Goal: Information Seeking & Learning: Learn about a topic

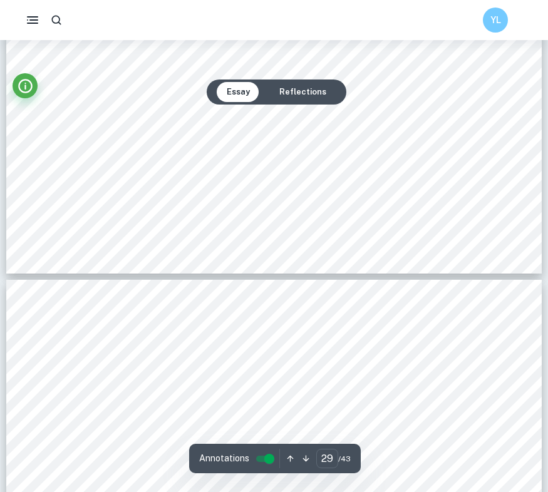
scroll to position [21974, 0]
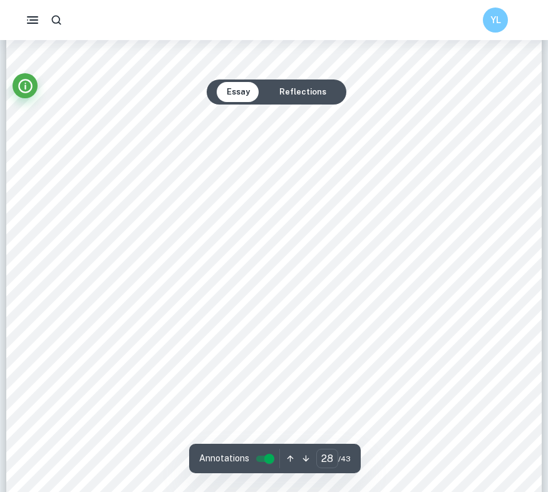
scroll to position [20893, 0]
click at [509, 227] on div "` 27 Anova test: Null Hypothesis ( ÿ ý ): Copper (II) sulfate concentration has…" at bounding box center [273, 221] width 535 height 757
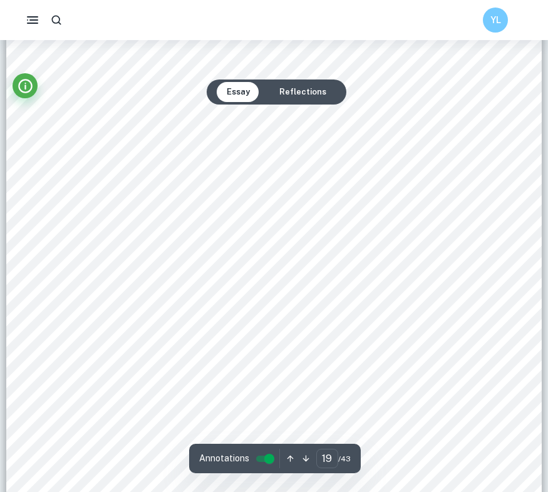
scroll to position [14094, 0]
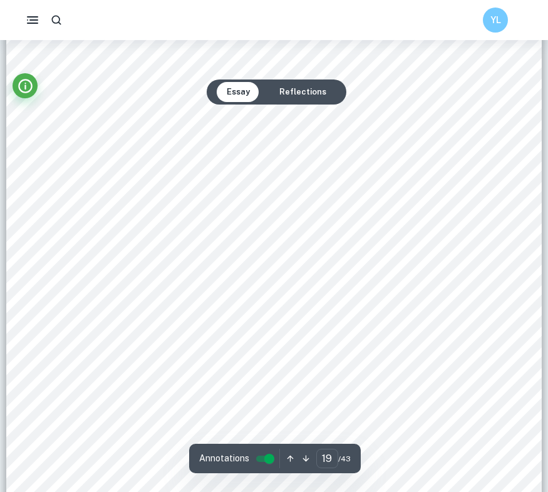
click at [489, 220] on div "` 18 Graph 8.2.2 3 Graphical representation of Chlorophyll a Absorbance (664 nm…" at bounding box center [273, 154] width 535 height 757
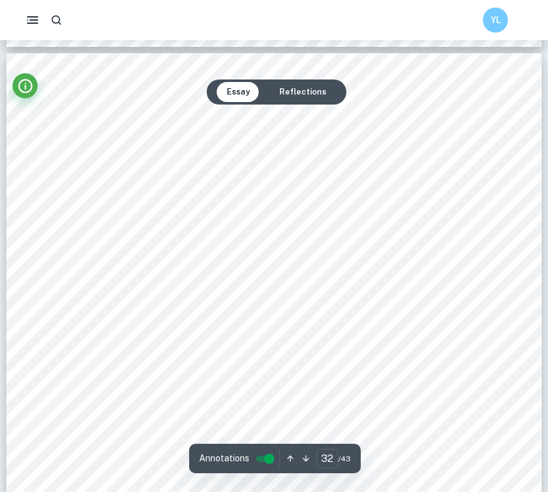
scroll to position [23743, 0]
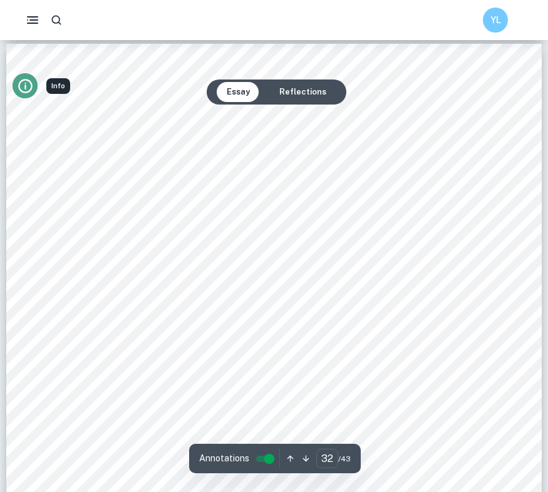
click at [25, 84] on icon "Info" at bounding box center [25, 86] width 17 height 17
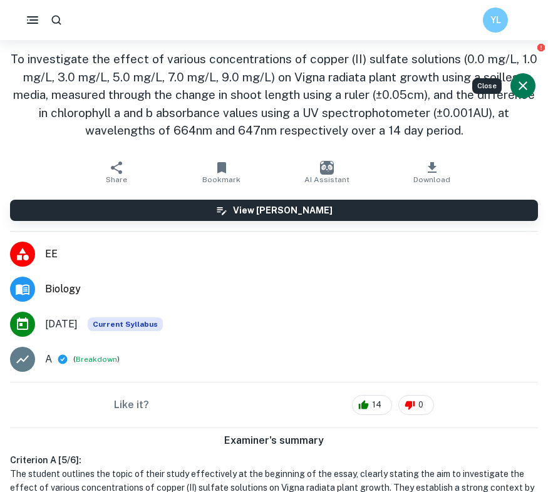
click at [26, 86] on h1 "To investigate the effect of various concentrations of copper (II) sulfate solu…" at bounding box center [274, 94] width 528 height 89
click at [520, 88] on icon "Close" at bounding box center [522, 85] width 9 height 9
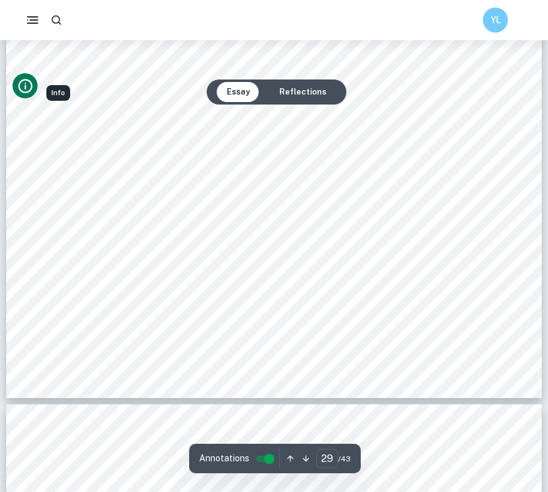
scroll to position [21890, 0]
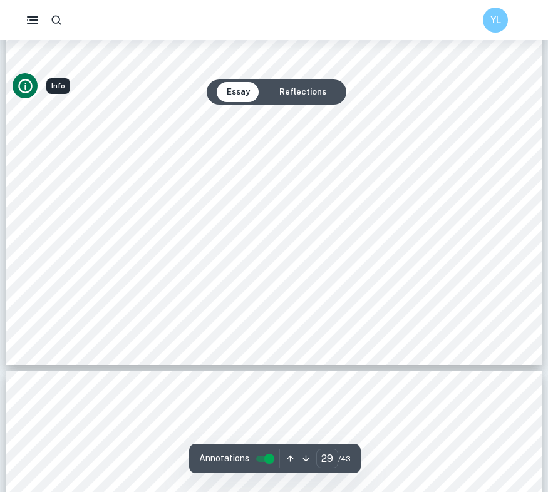
click at [275, 272] on span "seen from table 8.4.4, all values have a p-value lower than 0.01, making the re…" at bounding box center [285, 268] width 428 height 11
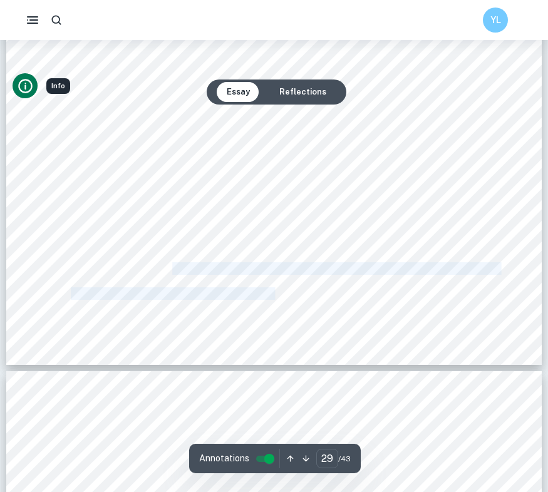
drag, startPoint x: 170, startPoint y: 268, endPoint x: 272, endPoint y: 293, distance: 105.0
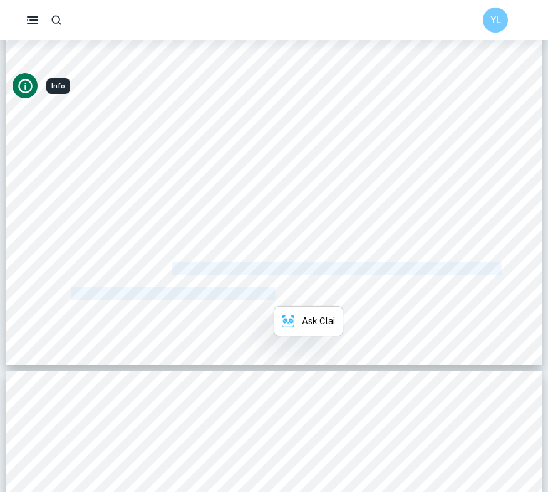
copy div "all values have a p-value lower than 0.01, making the results statistically sig…"
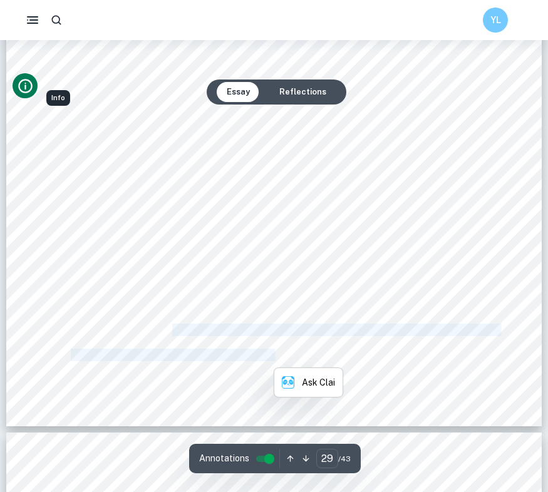
scroll to position [21841, 0]
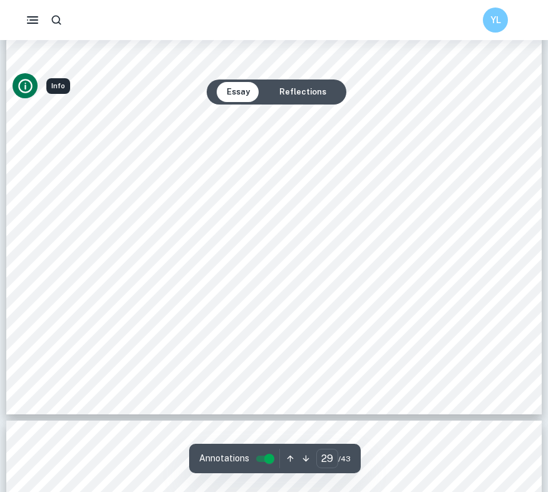
click at [270, 288] on span "by the ANOVA test and to pinpoint where the statistical significance occurs wit…" at bounding box center [284, 293] width 427 height 11
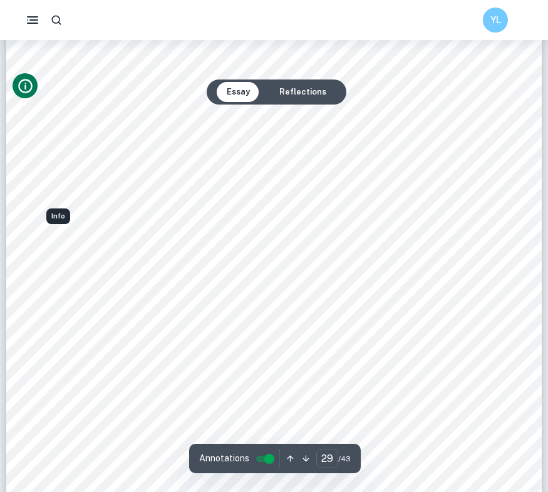
scroll to position [21881, 0]
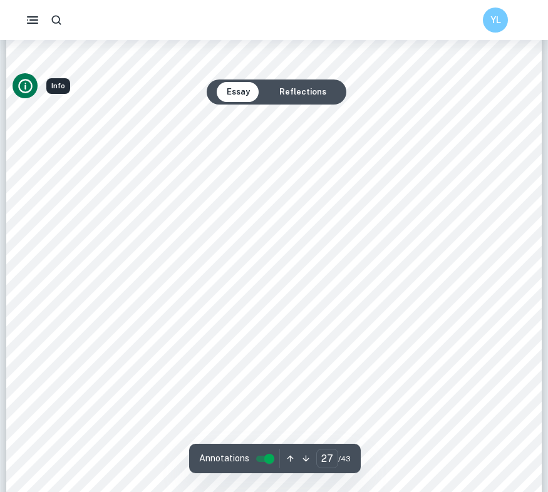
scroll to position [20142, 0]
click at [396, 232] on span "As shown from the graph above, as the copper (II) sulfate concentration (mg/L) …" at bounding box center [279, 228] width 417 height 11
click at [393, 253] on span "0.05 cm) measured using a ruler decreases. This is observed as the" at bounding box center [339, 253] width 298 height 11
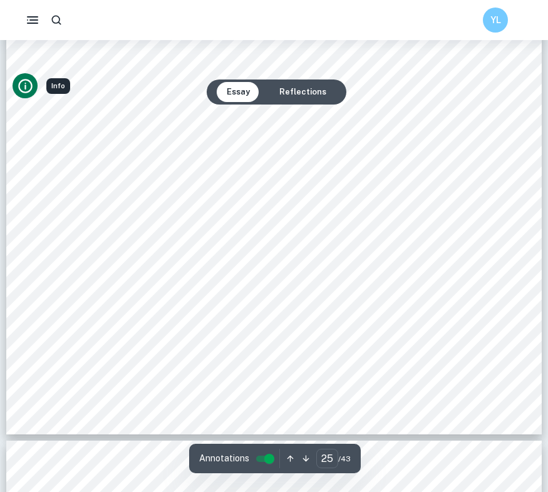
scroll to position [18769, 0]
click at [457, 263] on div "` 24 Tukey test: Table 8.3.4 3 Processed data for Chlorophyll b Absorbance (647…" at bounding box center [273, 56] width 535 height 757
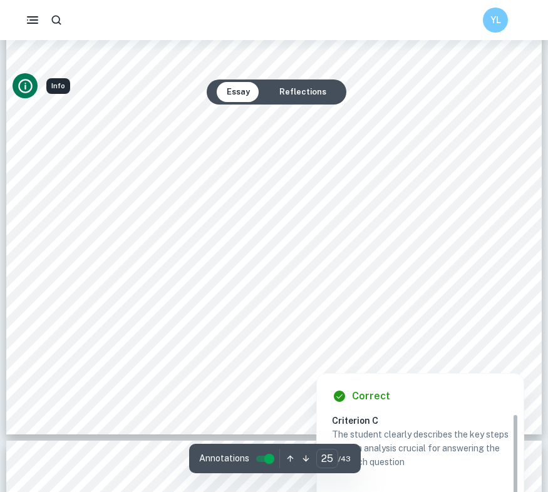
click at [367, 314] on div at bounding box center [281, 313] width 421 height 38
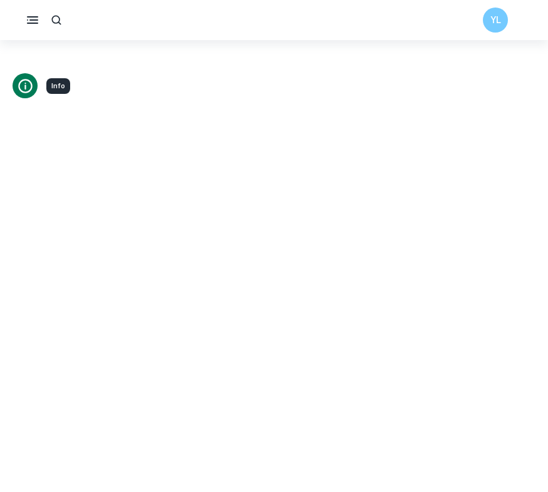
drag, startPoint x: 367, startPoint y: 314, endPoint x: 477, endPoint y: 359, distance: 119.2
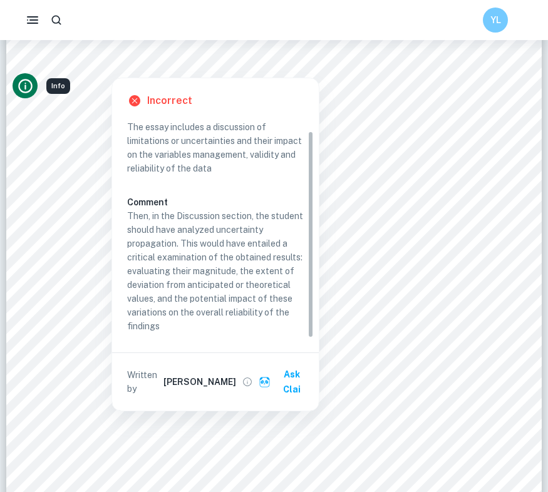
scroll to position [12, 0]
click at [151, 219] on p "Then, in the Discussion section, the student should have analyzed uncertainty p…" at bounding box center [215, 271] width 176 height 124
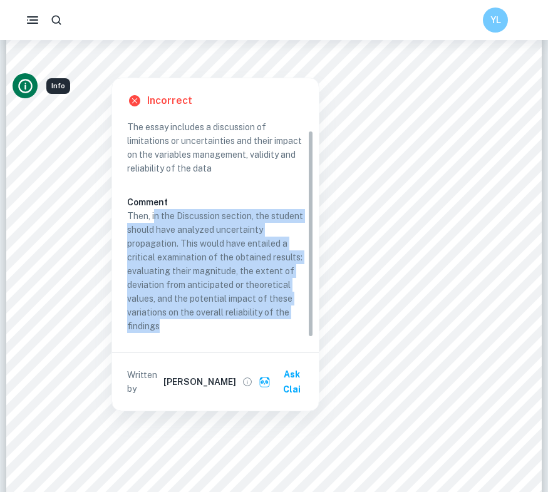
drag, startPoint x: 154, startPoint y: 212, endPoint x: 220, endPoint y: 330, distance: 135.6
click at [220, 330] on p "Then, in the Discussion section, the student should have analyzed uncertainty p…" at bounding box center [215, 271] width 176 height 124
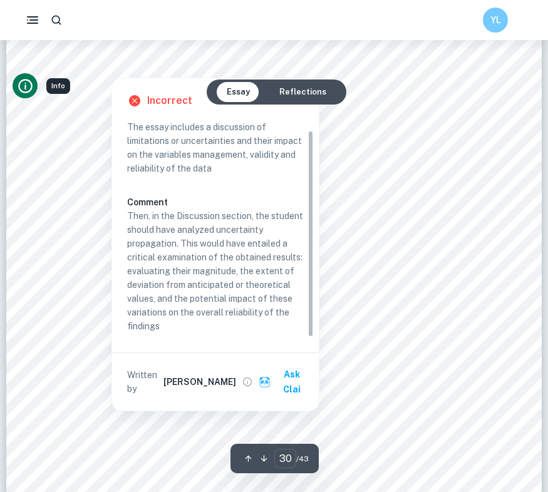
click at [127, 58] on div at bounding box center [111, 66] width 79 height 17
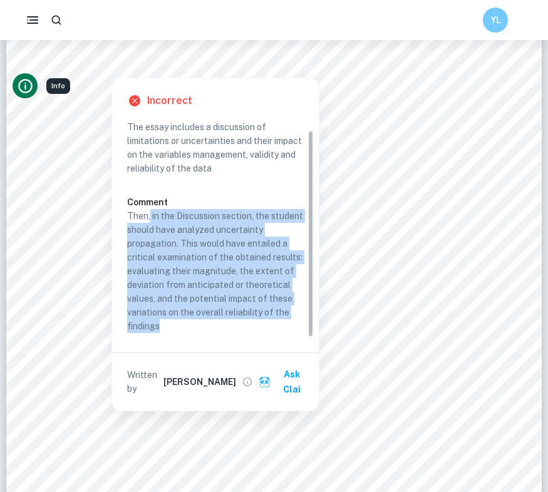
drag, startPoint x: 150, startPoint y: 214, endPoint x: 182, endPoint y: 330, distance: 120.1
click at [182, 330] on p "Then, in the Discussion section, the student should have analyzed uncertainty p…" at bounding box center [215, 271] width 176 height 124
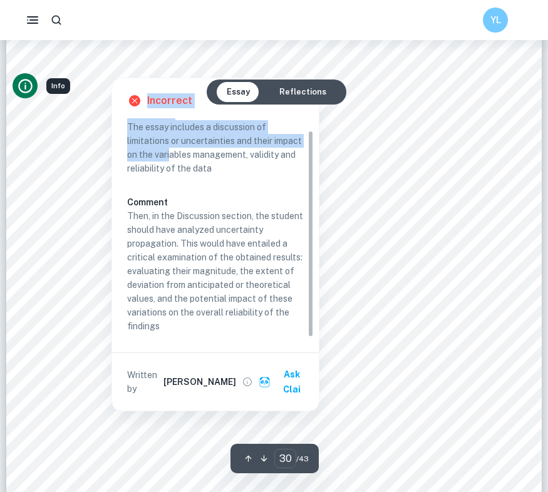
drag, startPoint x: 109, startPoint y: 66, endPoint x: 200, endPoint y: 150, distance: 123.1
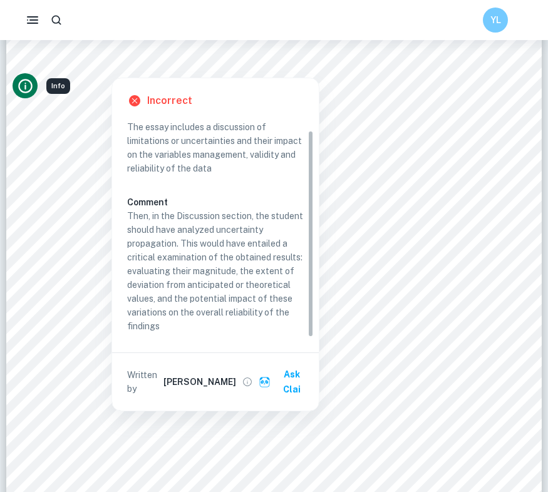
click at [160, 210] on p "Then, in the Discussion section, the student should have analyzed uncertainty p…" at bounding box center [215, 271] width 176 height 124
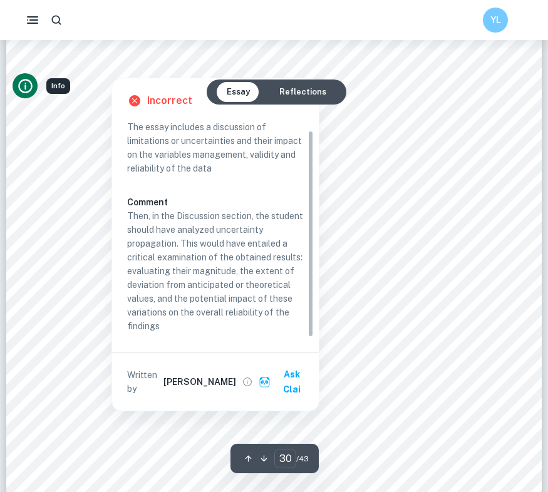
click at [137, 71] on div "Incorrect Criterion C The essay includes a discussion of limitations or uncerta…" at bounding box center [215, 241] width 208 height 340
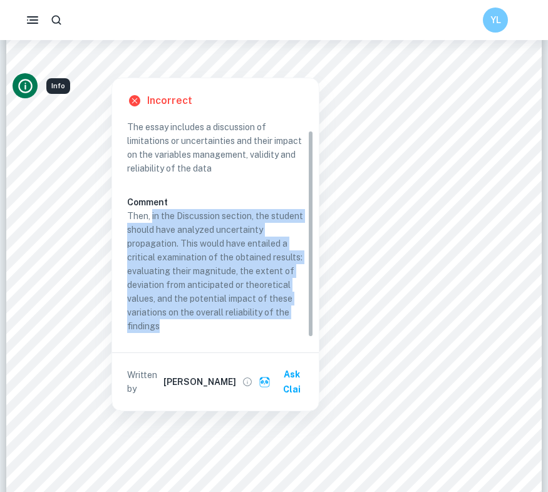
drag, startPoint x: 152, startPoint y: 213, endPoint x: 183, endPoint y: 334, distance: 124.0
click at [183, 334] on div "Criterion C The essay includes a discussion of limitations or uncertainties and…" at bounding box center [220, 221] width 186 height 231
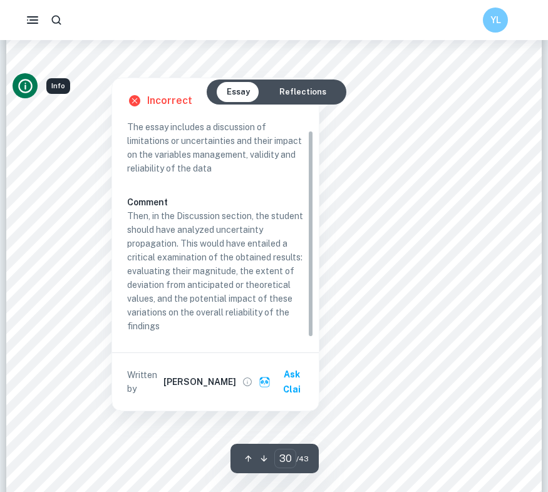
click at [128, 71] on div at bounding box center [111, 66] width 79 height 17
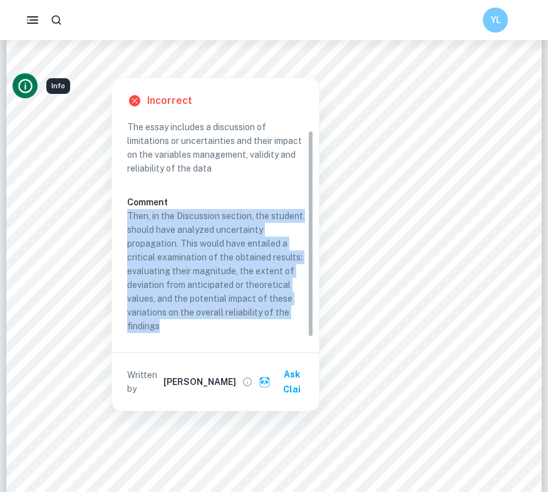
drag, startPoint x: 168, startPoint y: 330, endPoint x: 128, endPoint y: 215, distance: 122.5
click at [128, 215] on p "Then, in the Discussion section, the student should have analyzed uncertainty p…" at bounding box center [215, 271] width 176 height 124
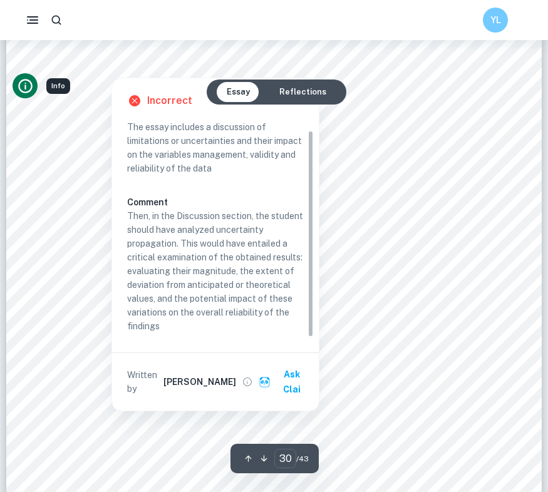
click at [137, 60] on div at bounding box center [111, 66] width 79 height 17
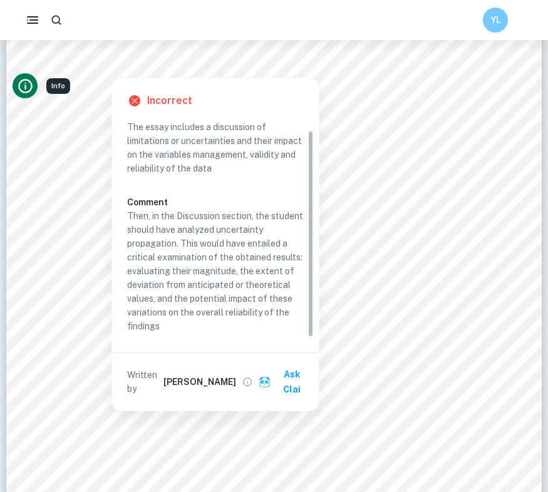
click at [160, 225] on p "Then, in the Discussion section, the student should have analyzed uncertainty p…" at bounding box center [215, 271] width 176 height 124
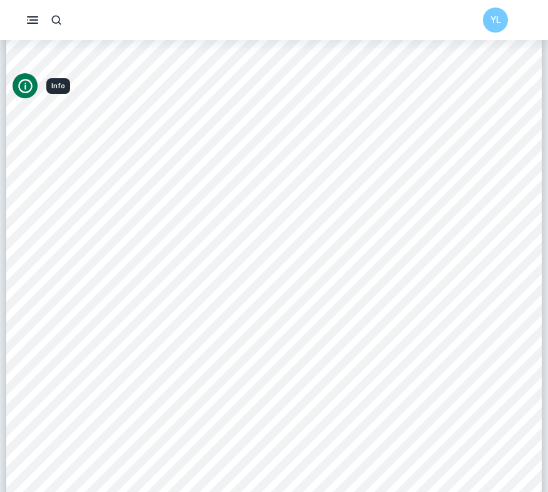
click at [160, 225] on div "` 29 9. Discussion 9.1 Conclusion To answer the research question: What is the …" at bounding box center [273, 370] width 535 height 757
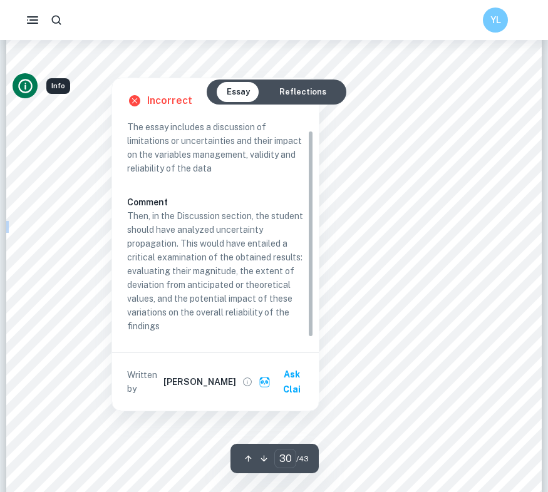
click at [141, 55] on div "` 29 9. Discussion 9.1 Conclusion To answer the research question: What is the …" at bounding box center [273, 370] width 535 height 757
click at [140, 66] on div at bounding box center [111, 66] width 79 height 17
click at [128, 68] on div at bounding box center [111, 66] width 79 height 17
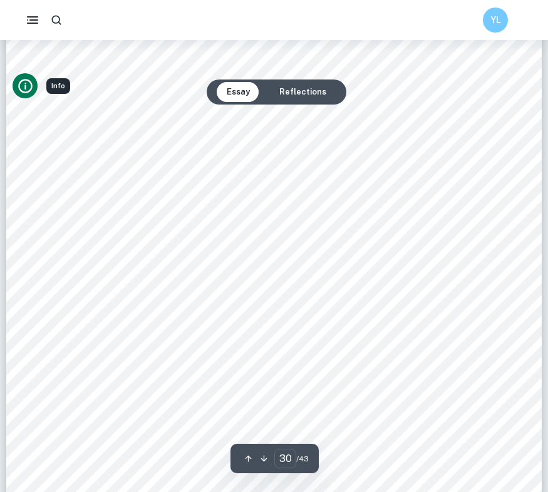
click at [128, 68] on span "9. Discussion" at bounding box center [111, 66] width 79 height 14
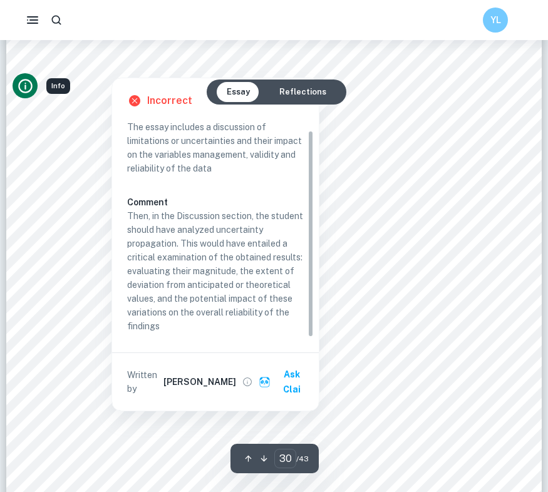
click at [121, 63] on div at bounding box center [111, 66] width 79 height 17
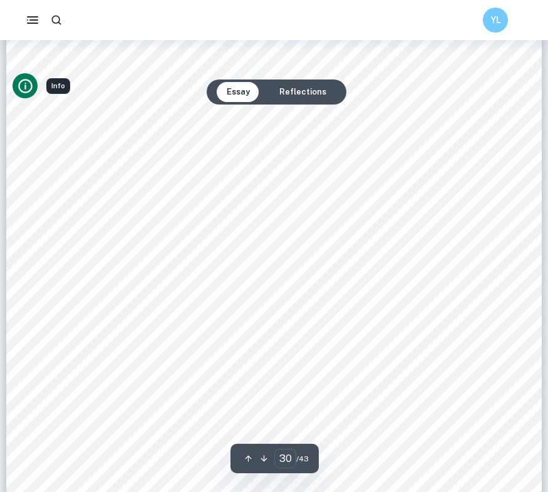
click at [121, 63] on span "9. Discussion" at bounding box center [111, 66] width 79 height 14
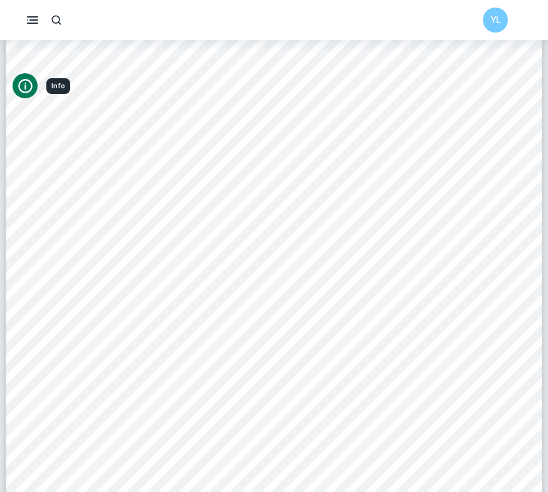
click at [121, 63] on span "9. Discussion" at bounding box center [111, 66] width 79 height 14
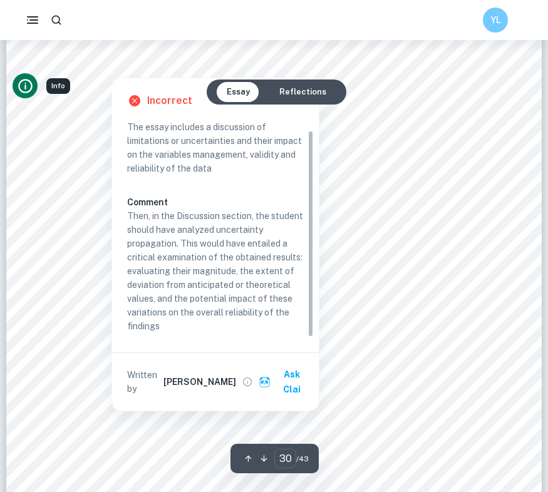
click at [201, 101] on div "Incorrect" at bounding box center [220, 100] width 186 height 15
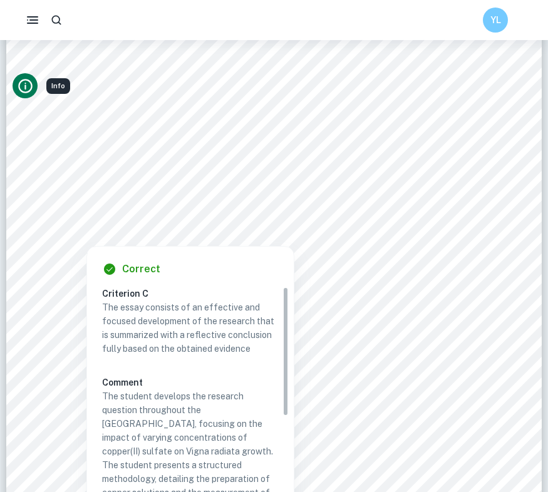
click at [235, 162] on div at bounding box center [274, 162] width 407 height 39
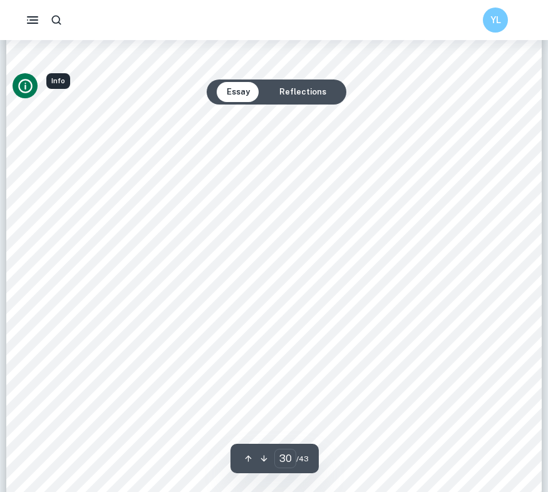
scroll to position [22177, 0]
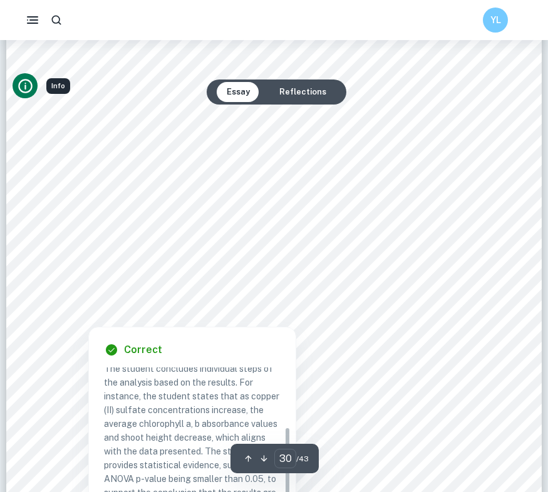
click at [404, 280] on div at bounding box center [274, 293] width 407 height 36
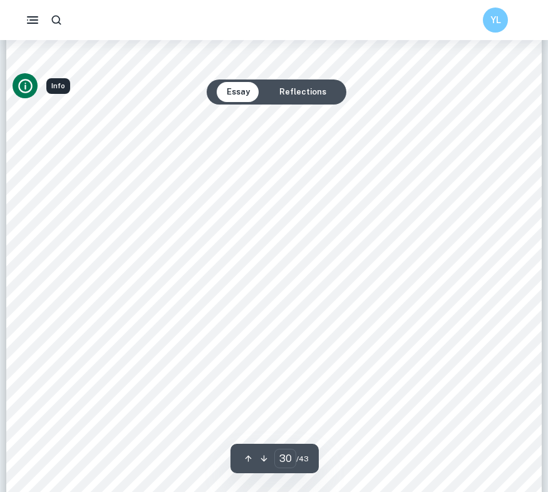
click at [491, 224] on div "` 29 9. Discussion 9.1 Conclusion To answer the research question: What is the …" at bounding box center [273, 375] width 535 height 757
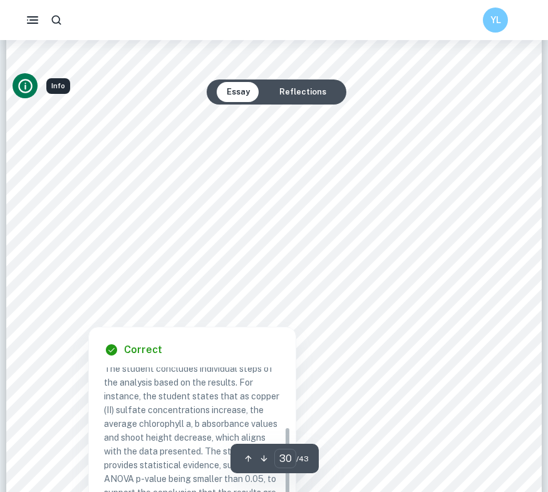
click at [439, 306] on div at bounding box center [274, 293] width 407 height 36
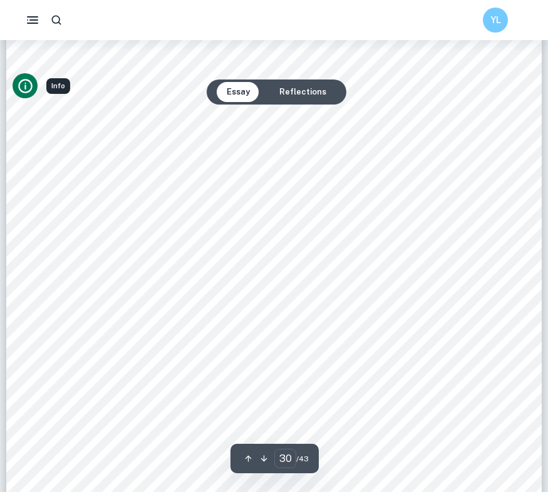
click at [491, 293] on div "` 29 9. Discussion 9.1 Conclusion To answer the research question: What is the …" at bounding box center [273, 375] width 535 height 757
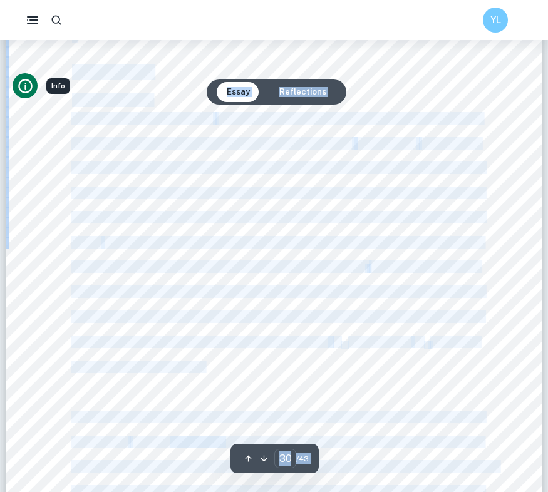
drag, startPoint x: 369, startPoint y: 266, endPoint x: 471, endPoint y: 384, distance: 155.3
click at [499, 381] on div "` 29 9. Discussion 9.1 Conclusion To answer the research question: What is the …" at bounding box center [273, 375] width 535 height 757
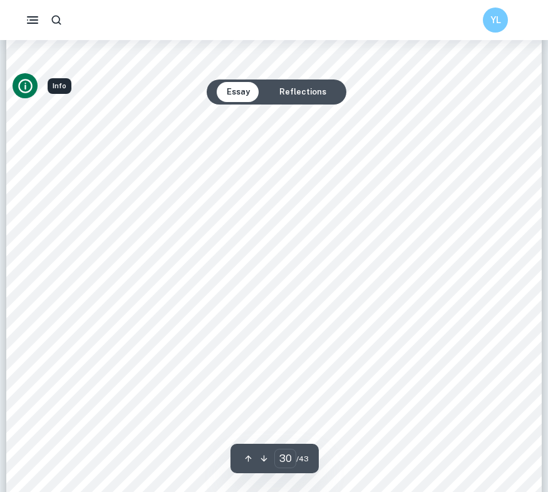
scroll to position [22208, 0]
click at [503, 309] on div "` 29 9. Discussion 9.1 Conclusion To answer the research question: What is the …" at bounding box center [273, 345] width 535 height 757
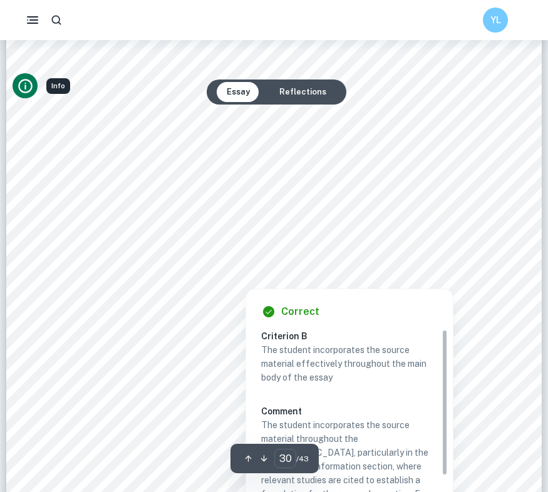
click at [447, 200] on div at bounding box center [462, 188] width 31 height 26
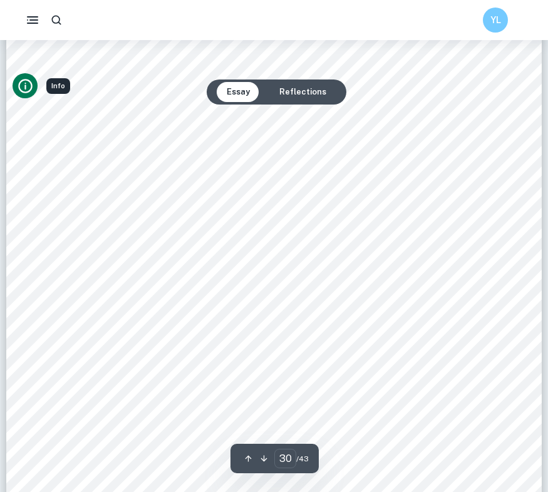
click at [489, 150] on div "` 29 9. Discussion 9.1 Conclusion To answer the research question: What is the …" at bounding box center [273, 138] width 535 height 757
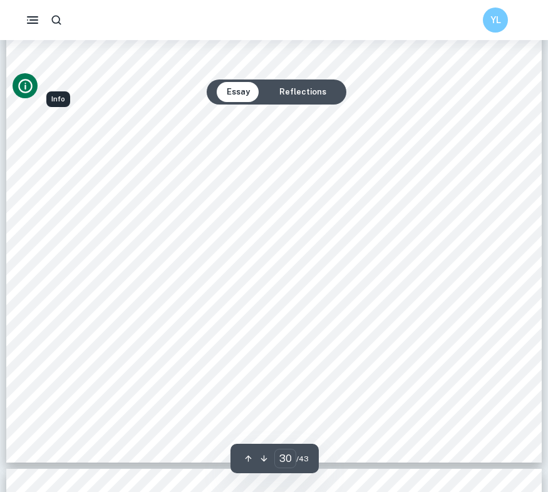
scroll to position [22441, 0]
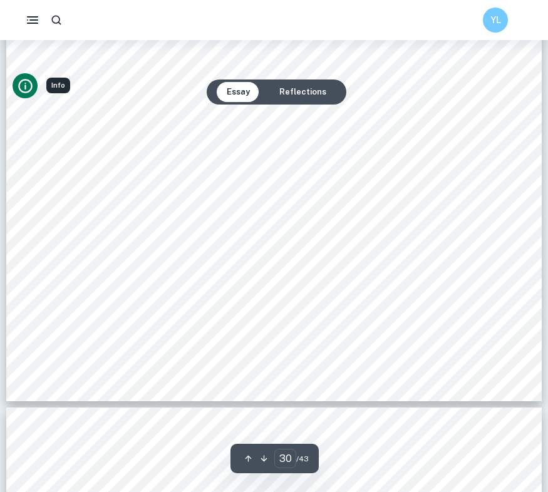
type input "31"
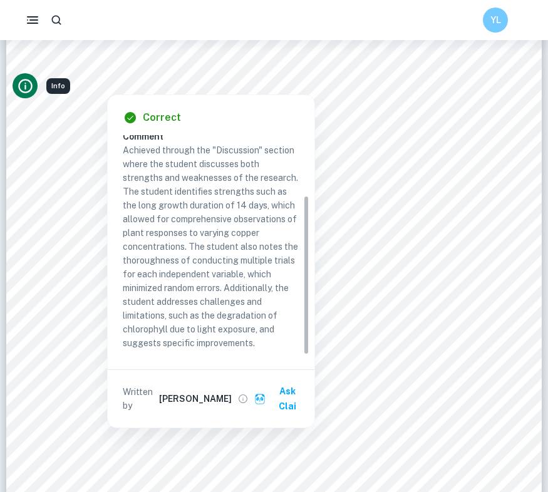
scroll to position [81, 0]
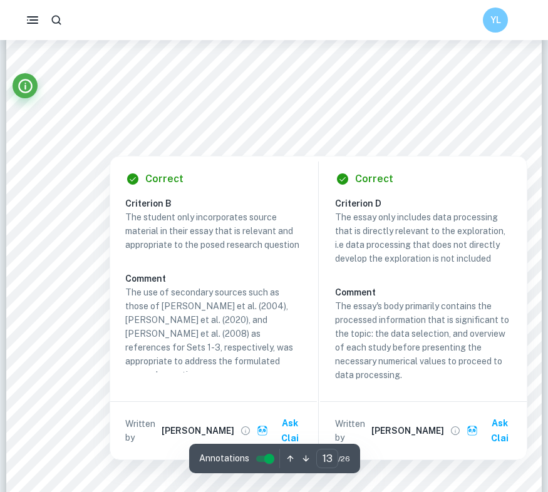
scroll to position [9381, 0]
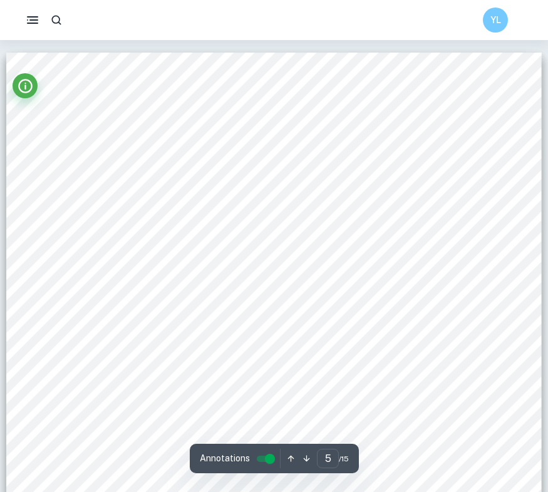
scroll to position [3178, 0]
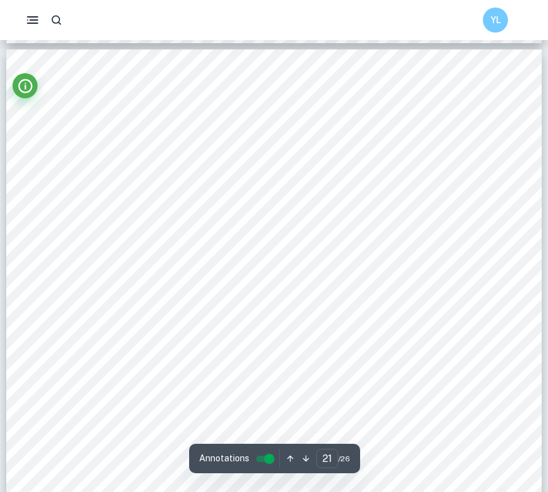
scroll to position [15345, 0]
click at [344, 112] on div "21 5. Discussion This study aimed to explore to what extent HIIT affected VO 2m…" at bounding box center [273, 429] width 535 height 757
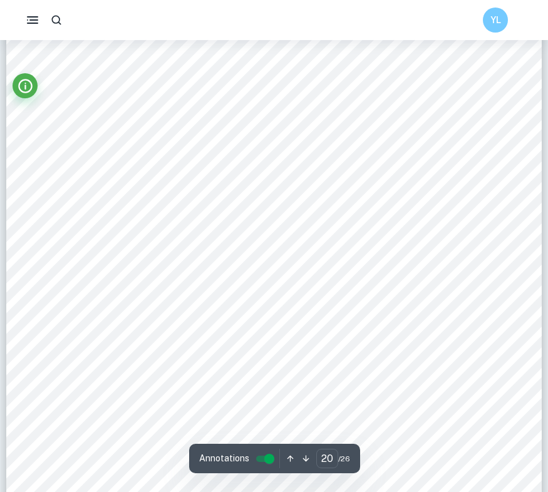
scroll to position [14690, 0]
click at [23, 88] on icon "Info" at bounding box center [25, 86] width 17 height 17
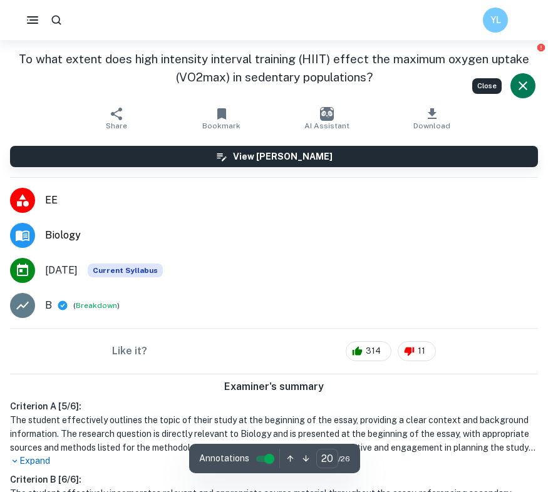
click at [23, 88] on div "To what extent does high intensity interval training (HIIT) effect the maximum …" at bounding box center [274, 70] width 548 height 61
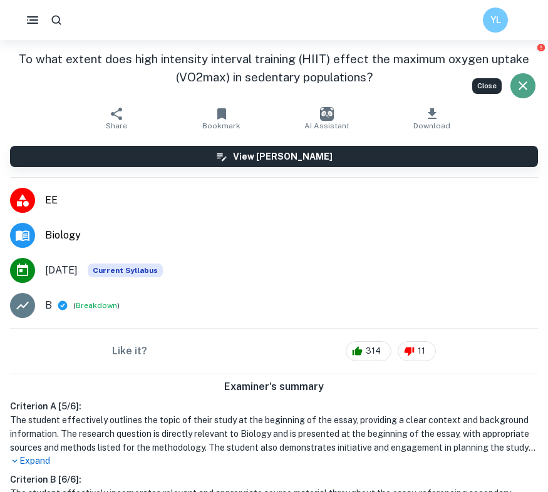
click at [524, 85] on icon "Close" at bounding box center [522, 85] width 15 height 15
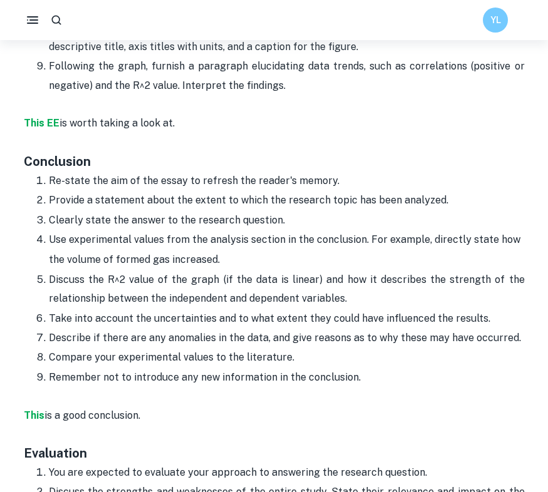
scroll to position [2636, 0]
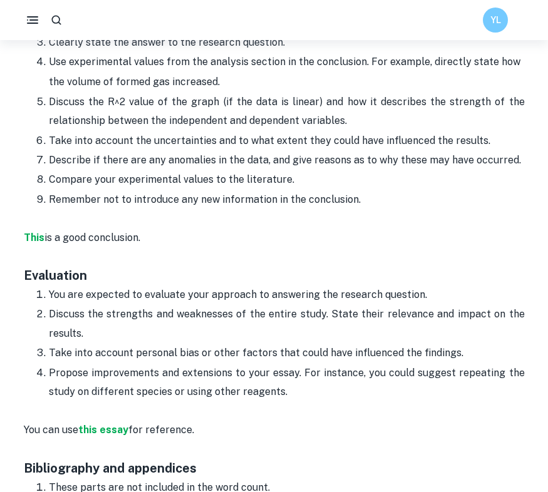
scroll to position [2814, 0]
click at [204, 285] on p "You are expected to evaluate your approach to answering the research question." at bounding box center [287, 294] width 476 height 19
click at [329, 305] on p "Discuss the strengths and weaknesses of the entire study. State their relevance…" at bounding box center [287, 324] width 476 height 38
click at [300, 285] on p "You are expected to evaluate your approach to answering the research question." at bounding box center [287, 294] width 476 height 19
click at [403, 305] on p "Discuss the strengths and weaknesses of the entire study. State their relevance…" at bounding box center [287, 324] width 476 height 38
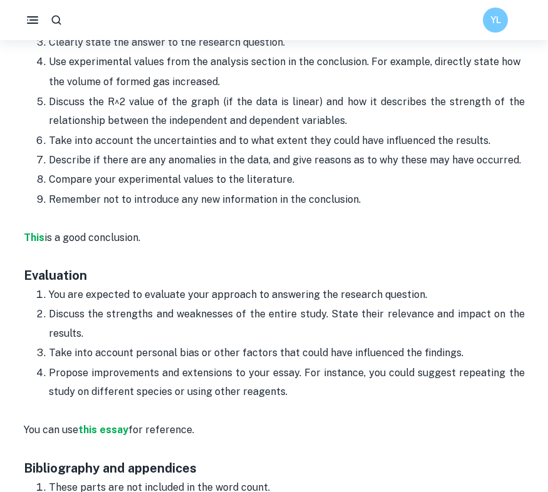
click at [404, 305] on p "Discuss the strengths and weaknesses of the entire study. State their relevance…" at bounding box center [287, 324] width 476 height 38
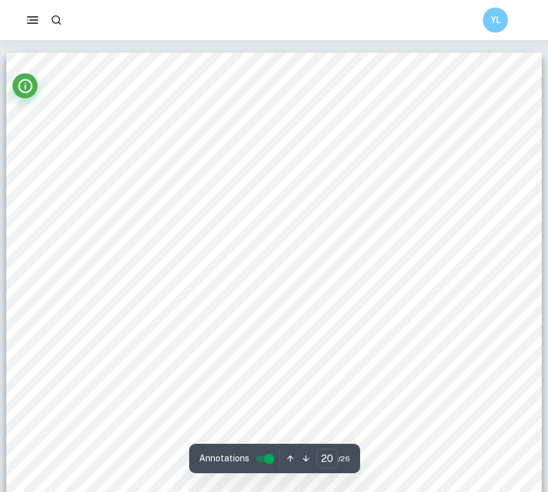
scroll to position [14690, 0]
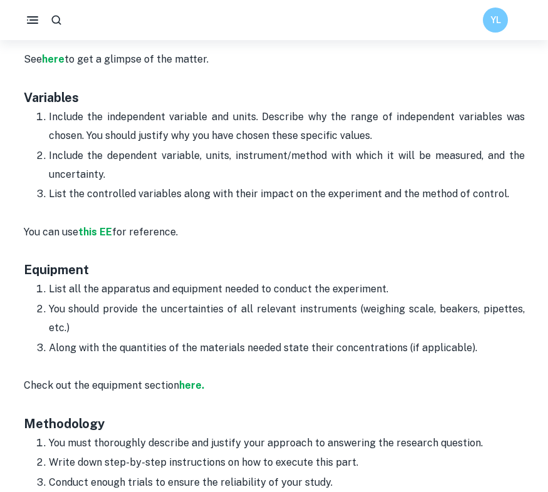
scroll to position [1654, 0]
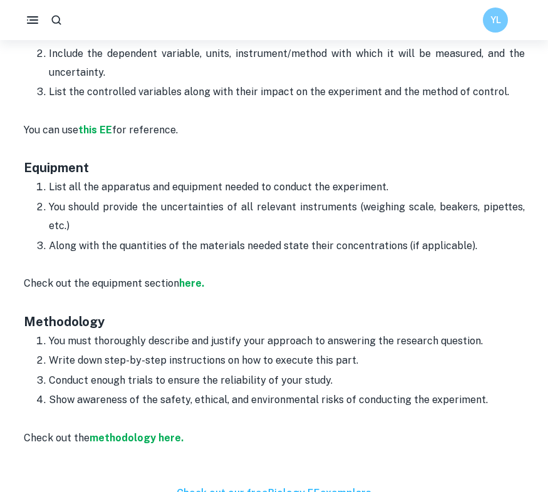
click at [144, 205] on p "You should provide the uncertainties of all relevant instruments (weighing scal…" at bounding box center [287, 217] width 476 height 38
click at [62, 178] on p "List all the apparatus and equipment needed to conduct the experiment." at bounding box center [287, 187] width 476 height 19
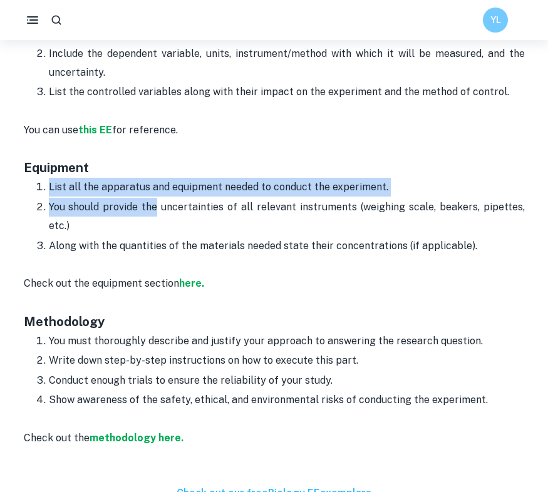
drag, startPoint x: 49, startPoint y: 160, endPoint x: 156, endPoint y: 172, distance: 108.4
click at [157, 177] on ol "List all the apparatus and equipment needed to conduct the experiment. You shou…" at bounding box center [274, 216] width 501 height 78
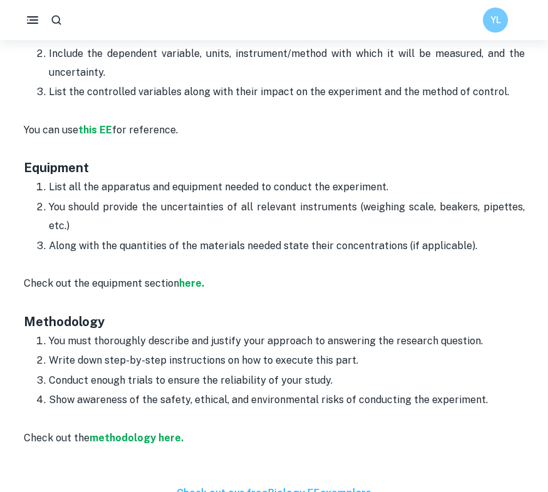
click at [197, 198] on p "You should provide the uncertainties of all relevant instruments (weighing scal…" at bounding box center [287, 217] width 476 height 38
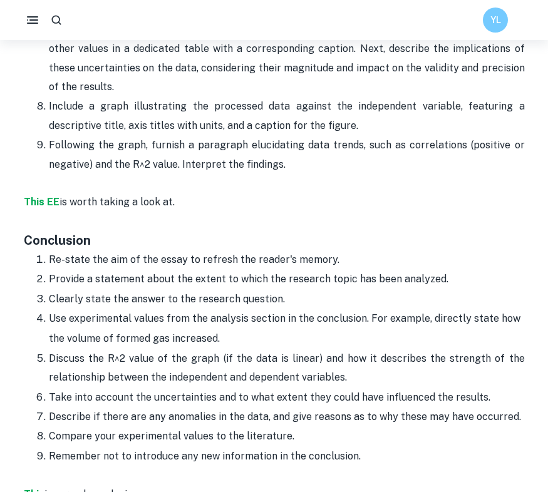
scroll to position [2572, 0]
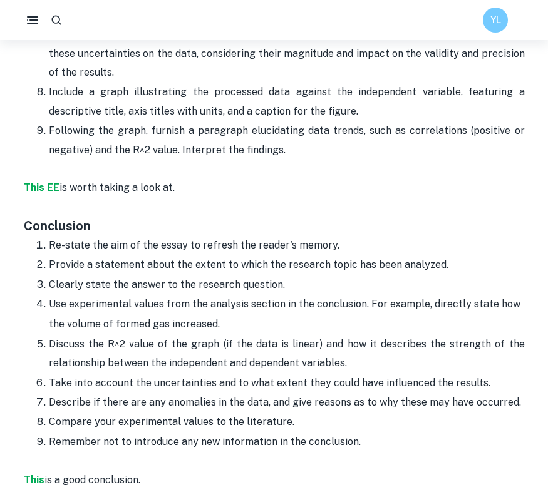
click at [247, 236] on p "Re-state the aim of the essay to refresh the reader's memory." at bounding box center [287, 245] width 476 height 19
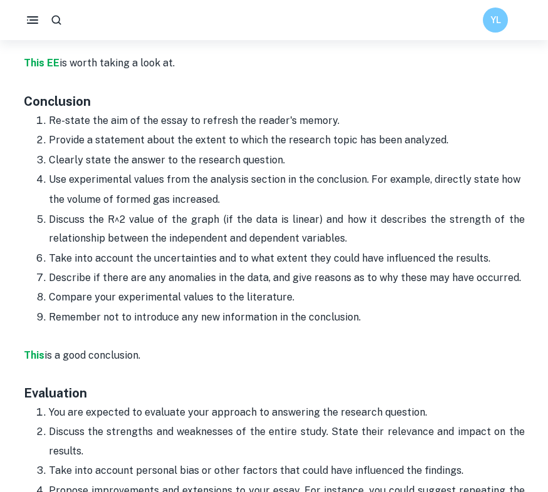
scroll to position [2693, 0]
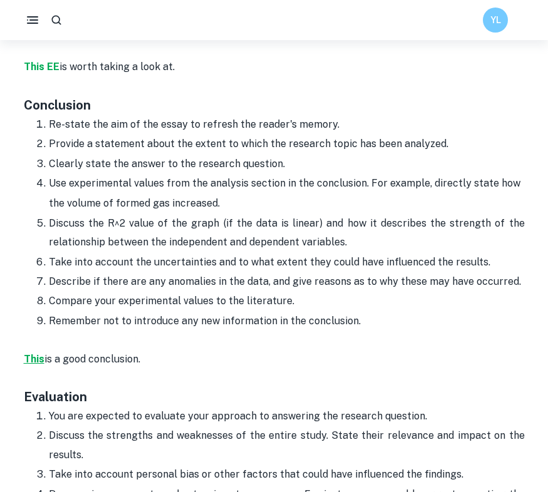
click at [36, 353] on strong "This" at bounding box center [34, 359] width 21 height 12
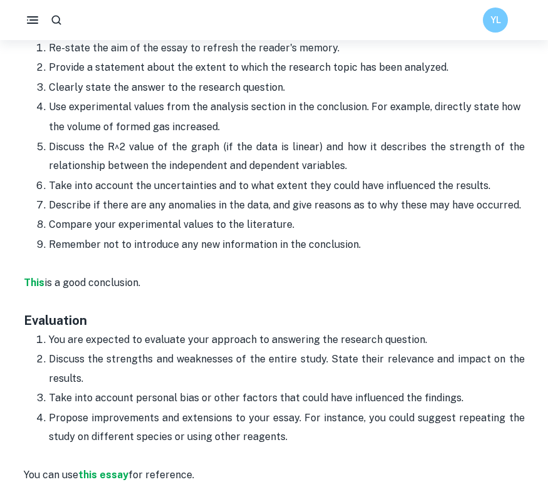
scroll to position [2771, 0]
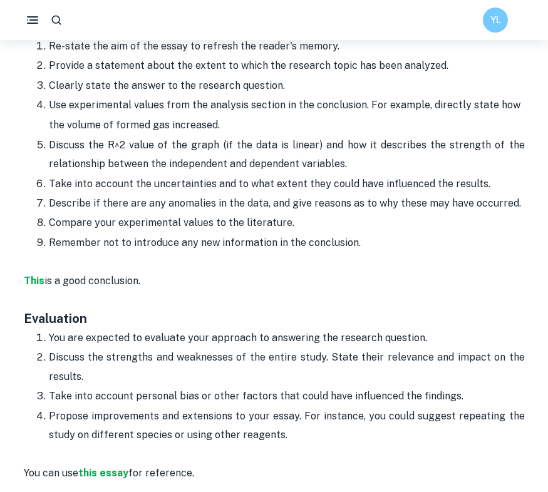
drag, startPoint x: 305, startPoint y: 362, endPoint x: 38, endPoint y: 260, distance: 285.8
click at [38, 328] on ol "You are expected to evaluate your approach to answering the research question. …" at bounding box center [274, 386] width 501 height 116
copy ol "You are expected to evaluate your approach to answering the research question. …"
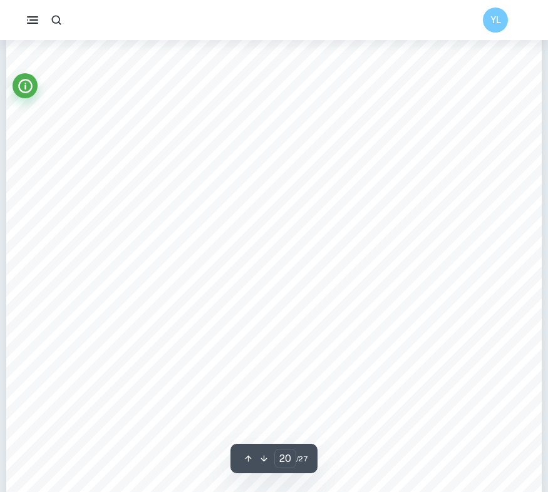
scroll to position [14700, 0]
click at [254, 81] on span "summarizes the results of all the dietary supplements’ average values" at bounding box center [332, 86] width 297 height 11
click at [336, 96] on div "20 Conclusion The results obtained by carrying out the experiment did only part…" at bounding box center [273, 310] width 535 height 757
click at [417, 118] on div "20 Conclusion The results obtained by carrying out the experiment did only part…" at bounding box center [273, 310] width 535 height 757
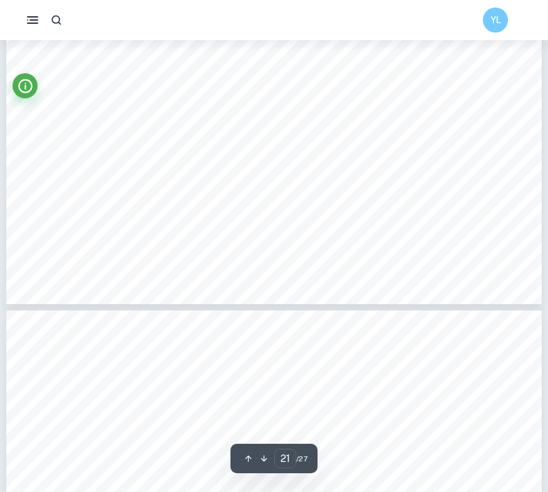
type input "22"
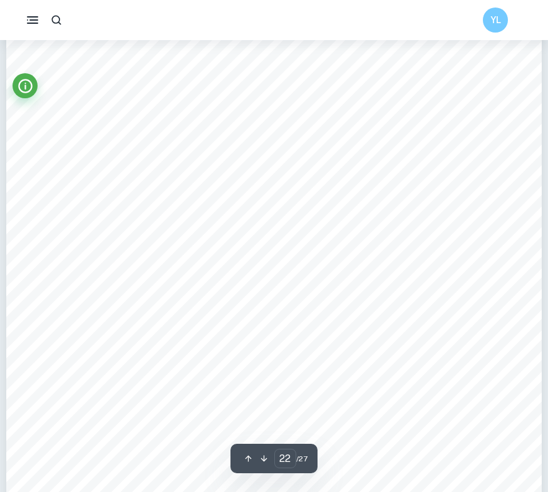
scroll to position [16152, 0]
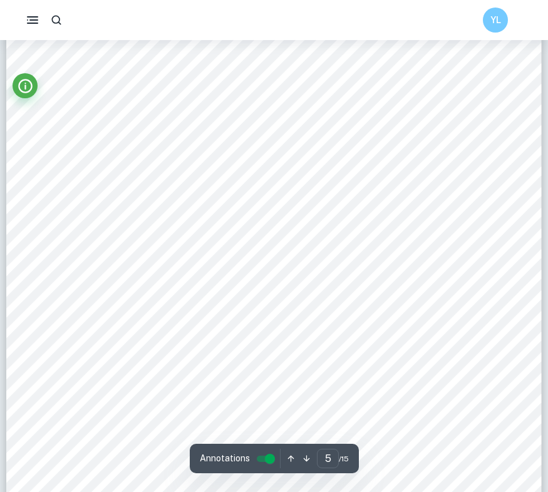
scroll to position [3178, 0]
